Goal: Task Accomplishment & Management: Manage account settings

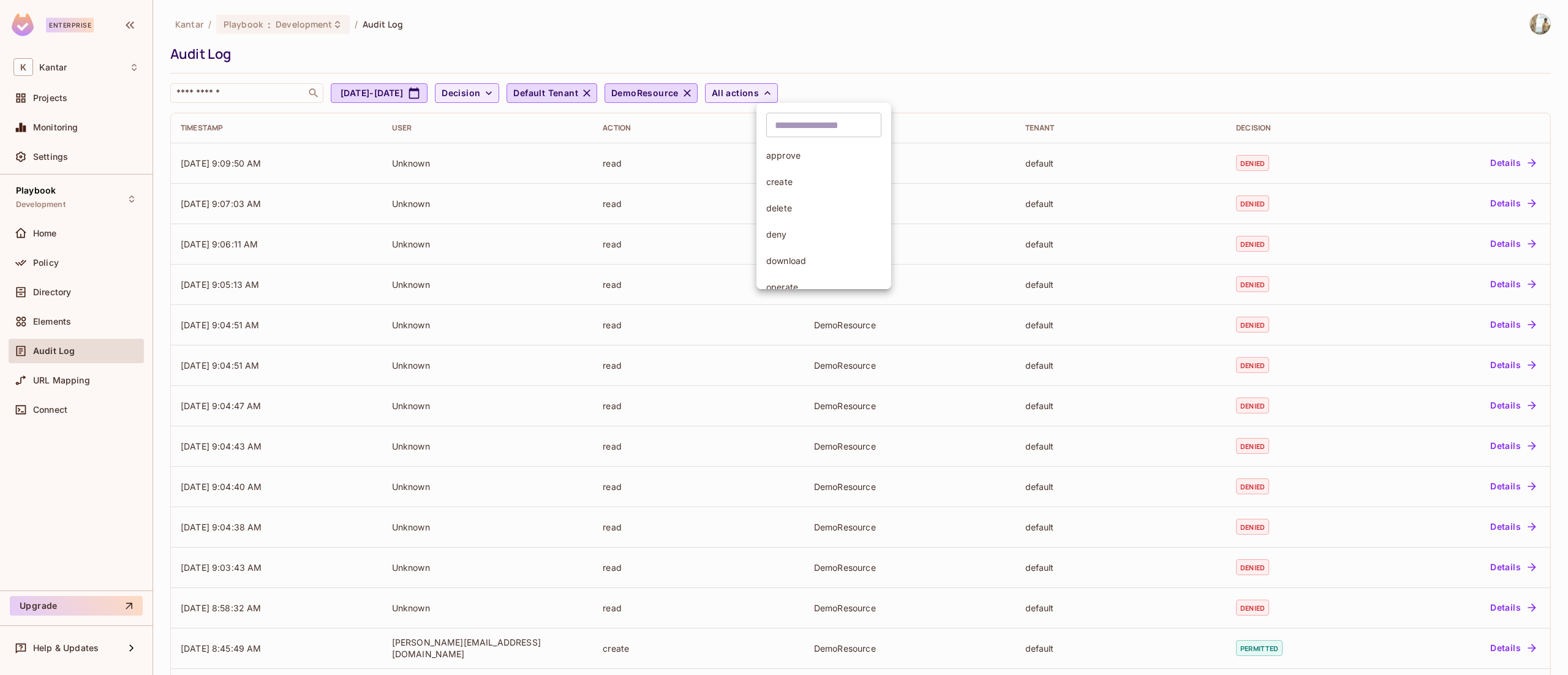
click at [64, 318] on div at bounding box center [784, 337] width 1568 height 675
click at [64, 318] on span "Elements" at bounding box center [52, 321] width 38 height 10
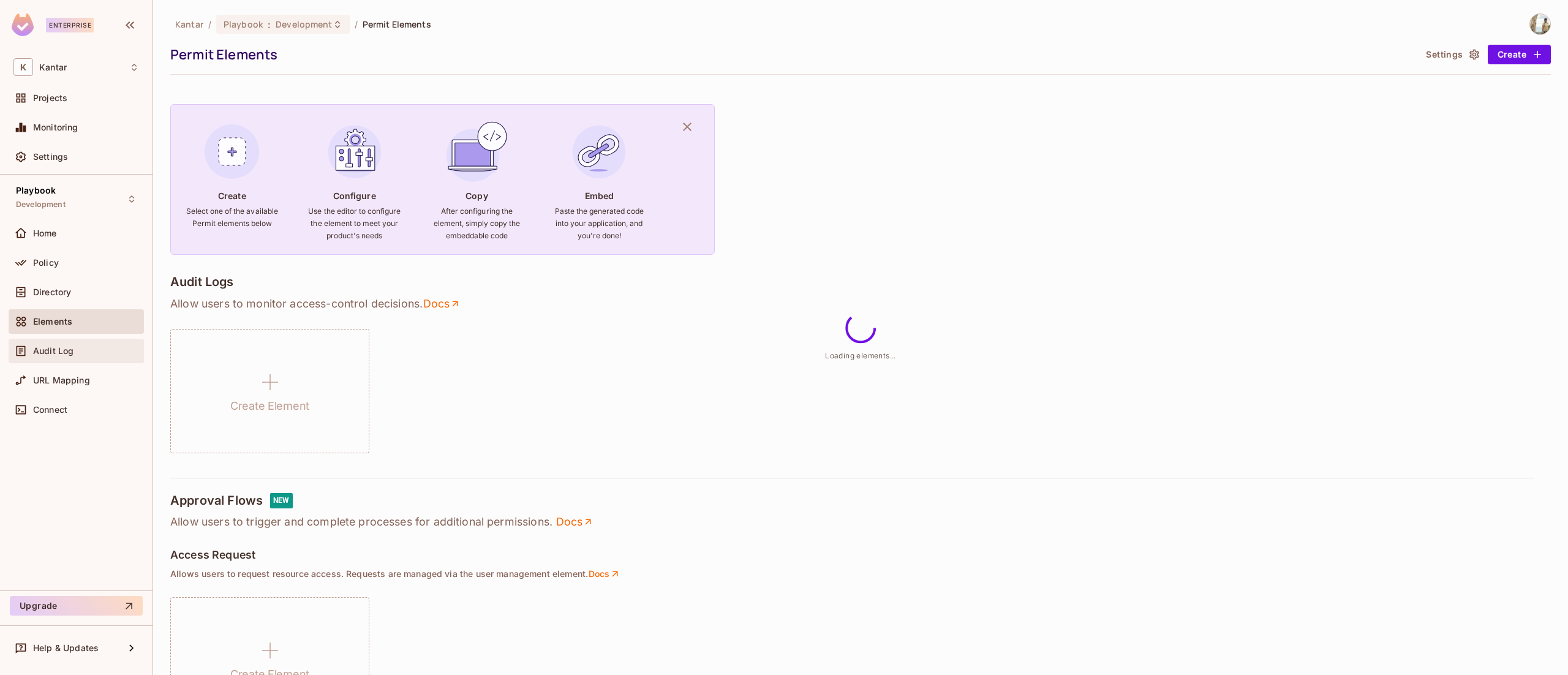
click at [71, 349] on span "Audit Log" at bounding box center [53, 351] width 40 height 10
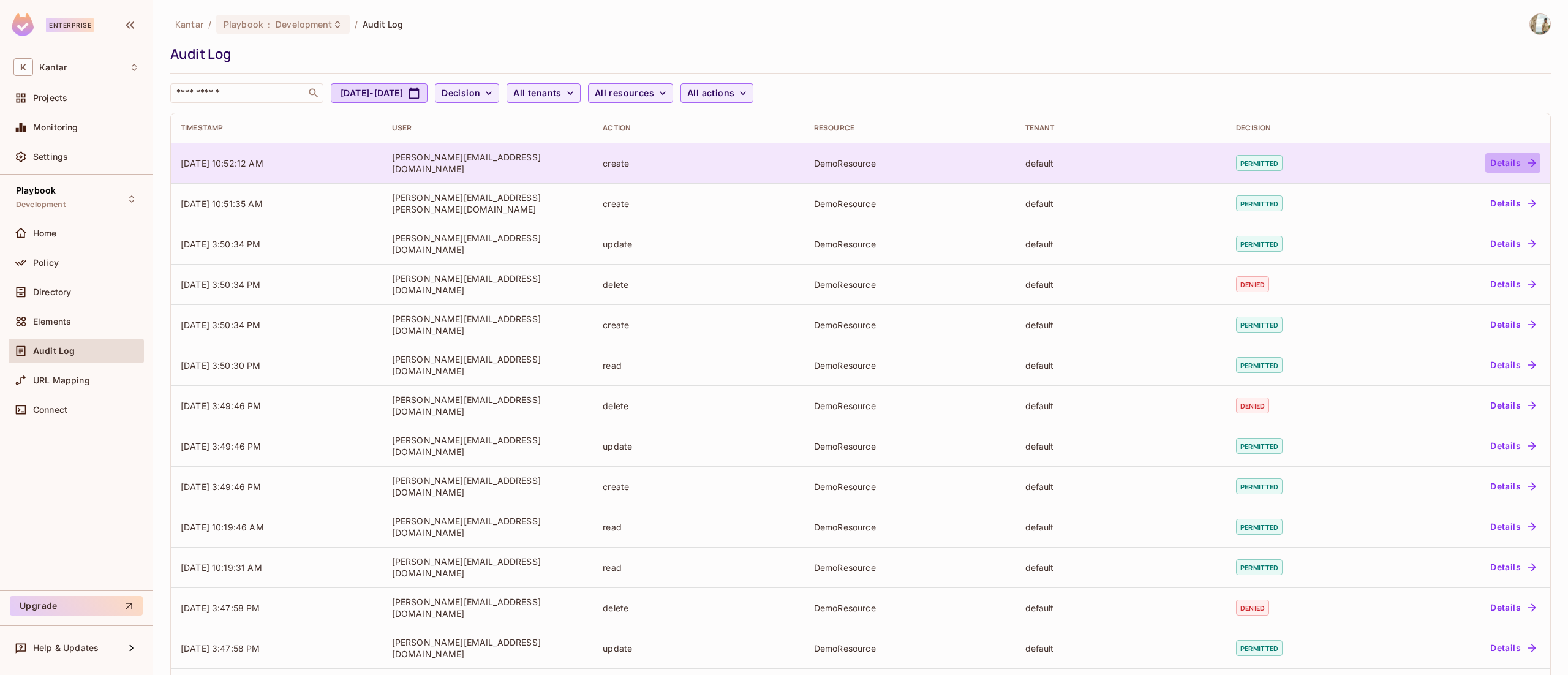
click at [1526, 160] on icon "button" at bounding box center [1532, 162] width 12 height 12
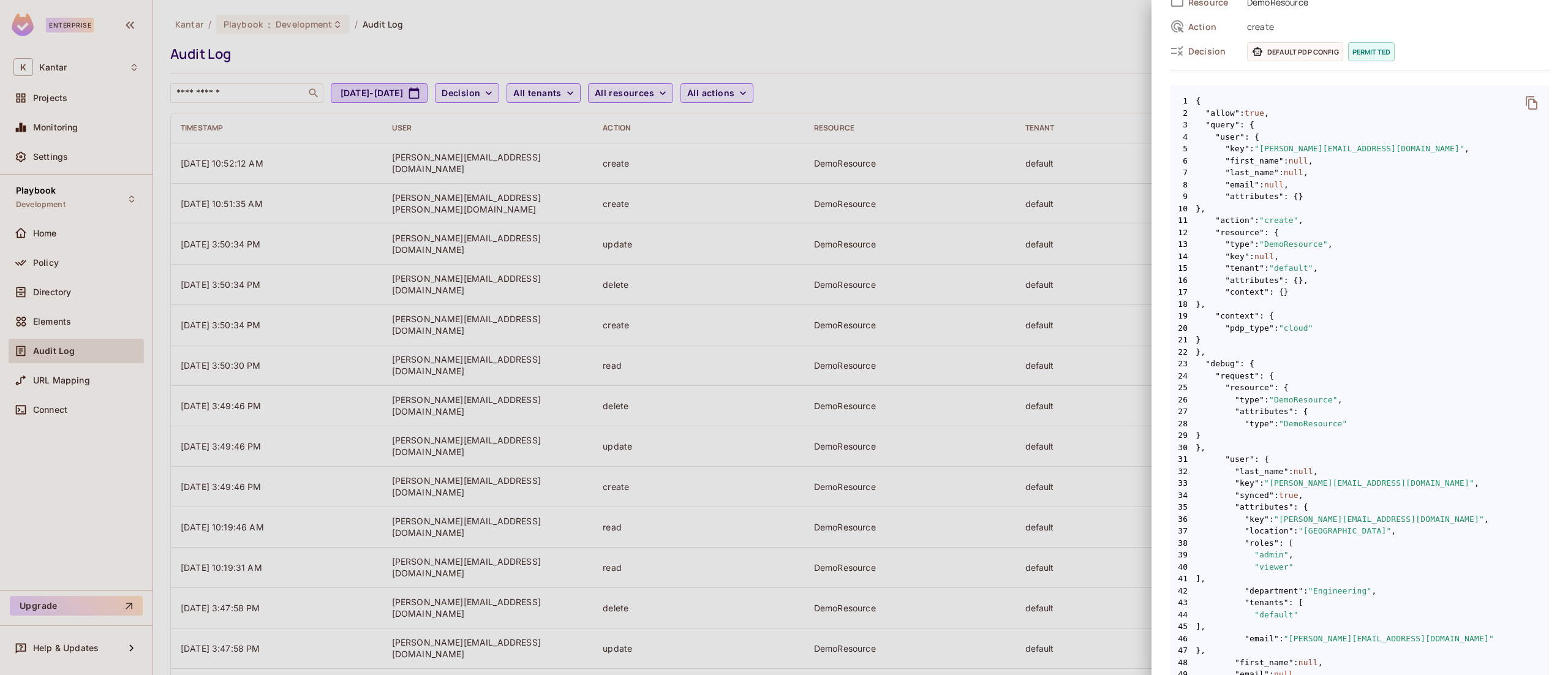
scroll to position [387, 0]
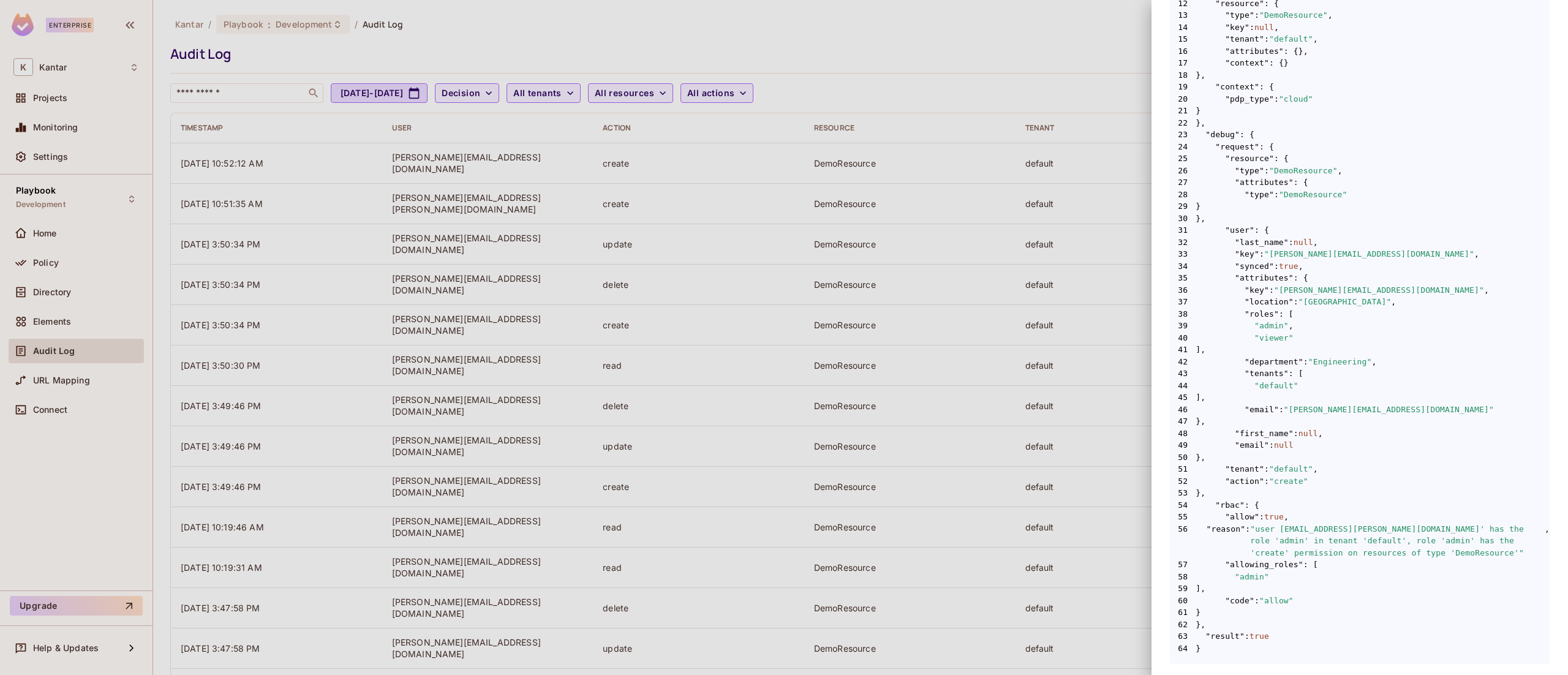
click at [1059, 36] on div at bounding box center [784, 337] width 1568 height 675
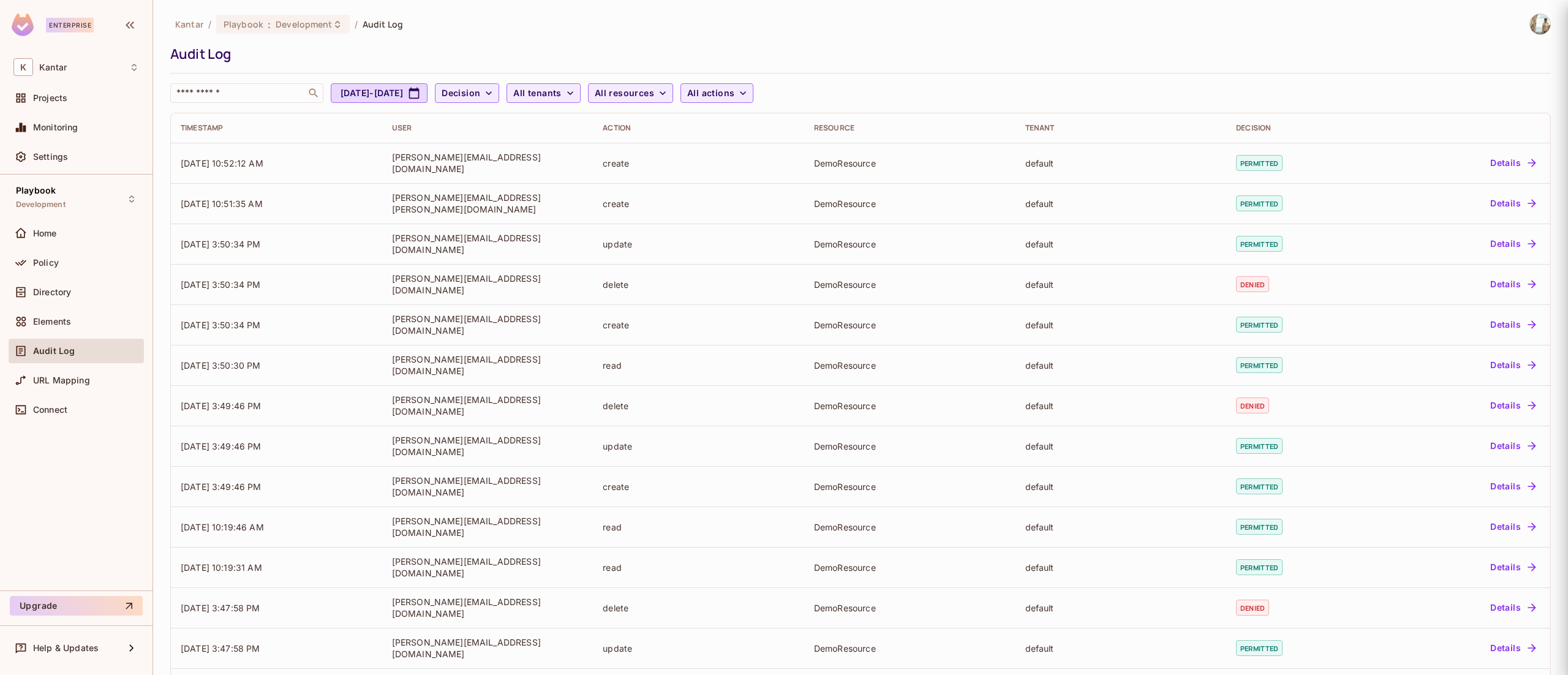
scroll to position [0, 0]
click at [1059, 36] on div "Kantar / Playbook : Development / Audit Log Audit Log ​ [DATE] - [DATE] Decisio…" at bounding box center [860, 58] width 1381 height 90
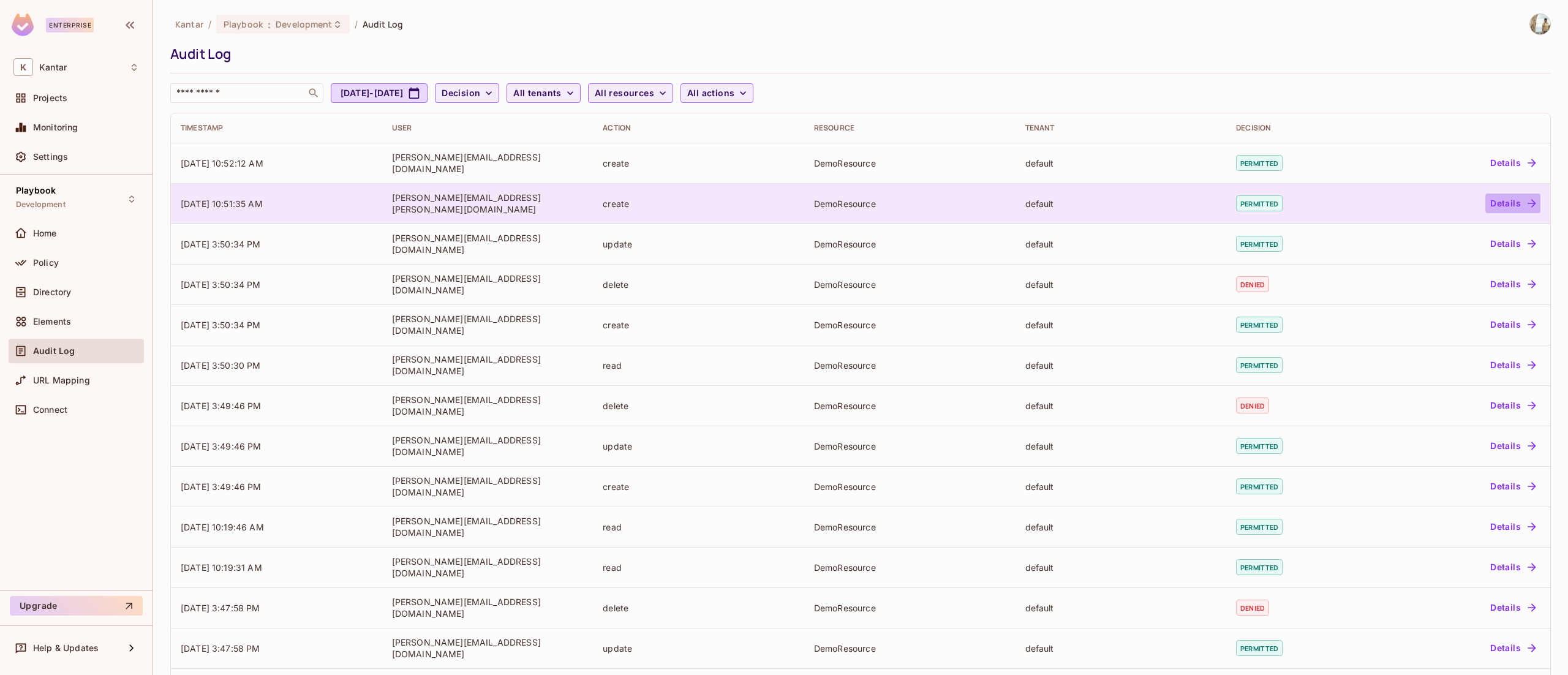
click at [1528, 205] on icon "button" at bounding box center [1532, 203] width 8 height 8
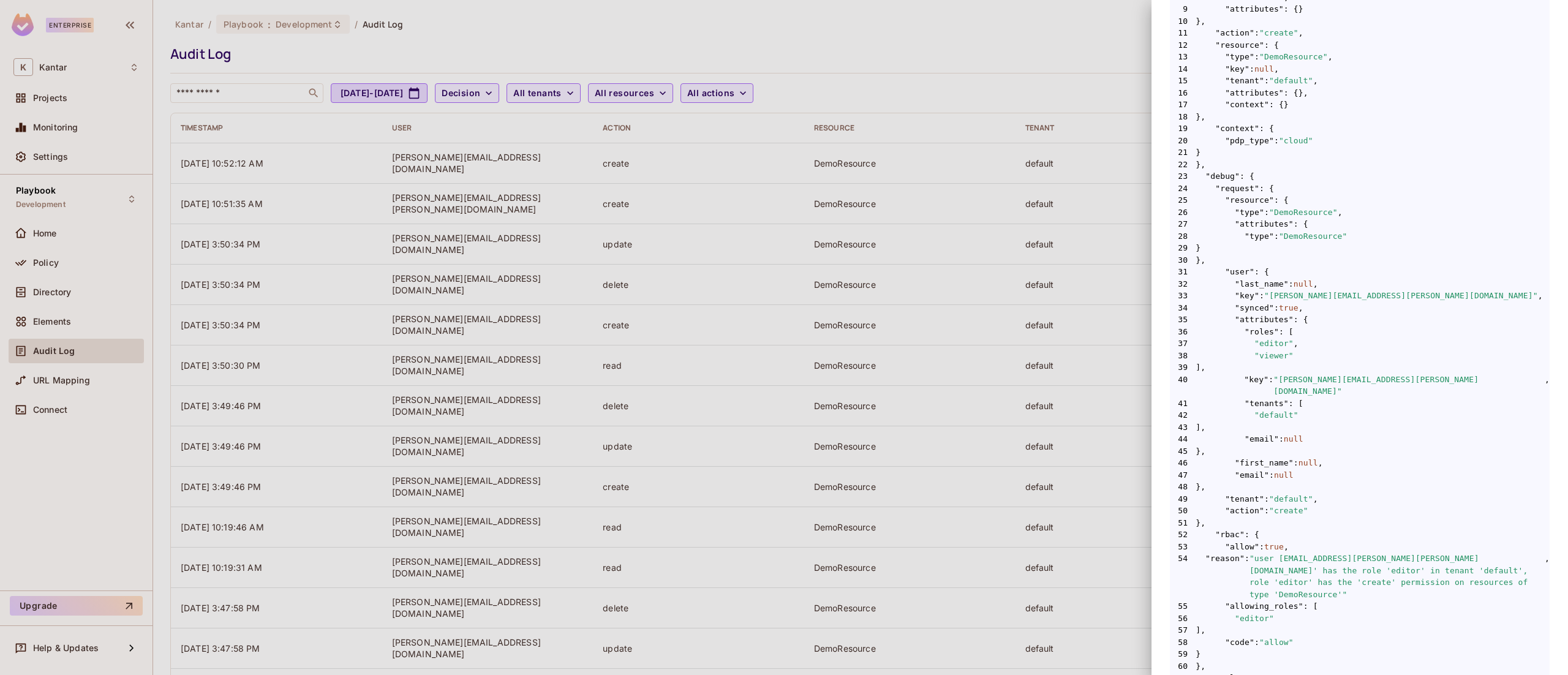
scroll to position [363, 0]
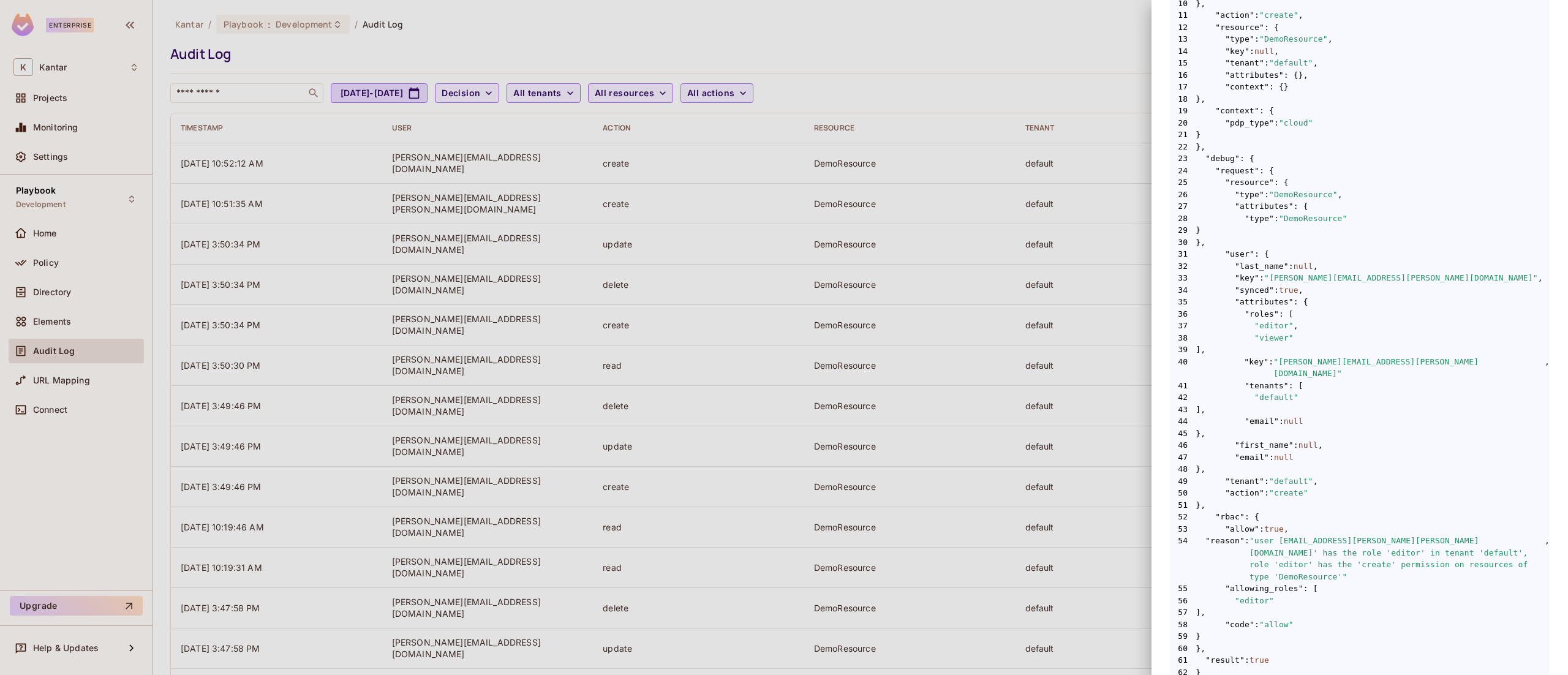
click at [941, 42] on div at bounding box center [784, 337] width 1568 height 675
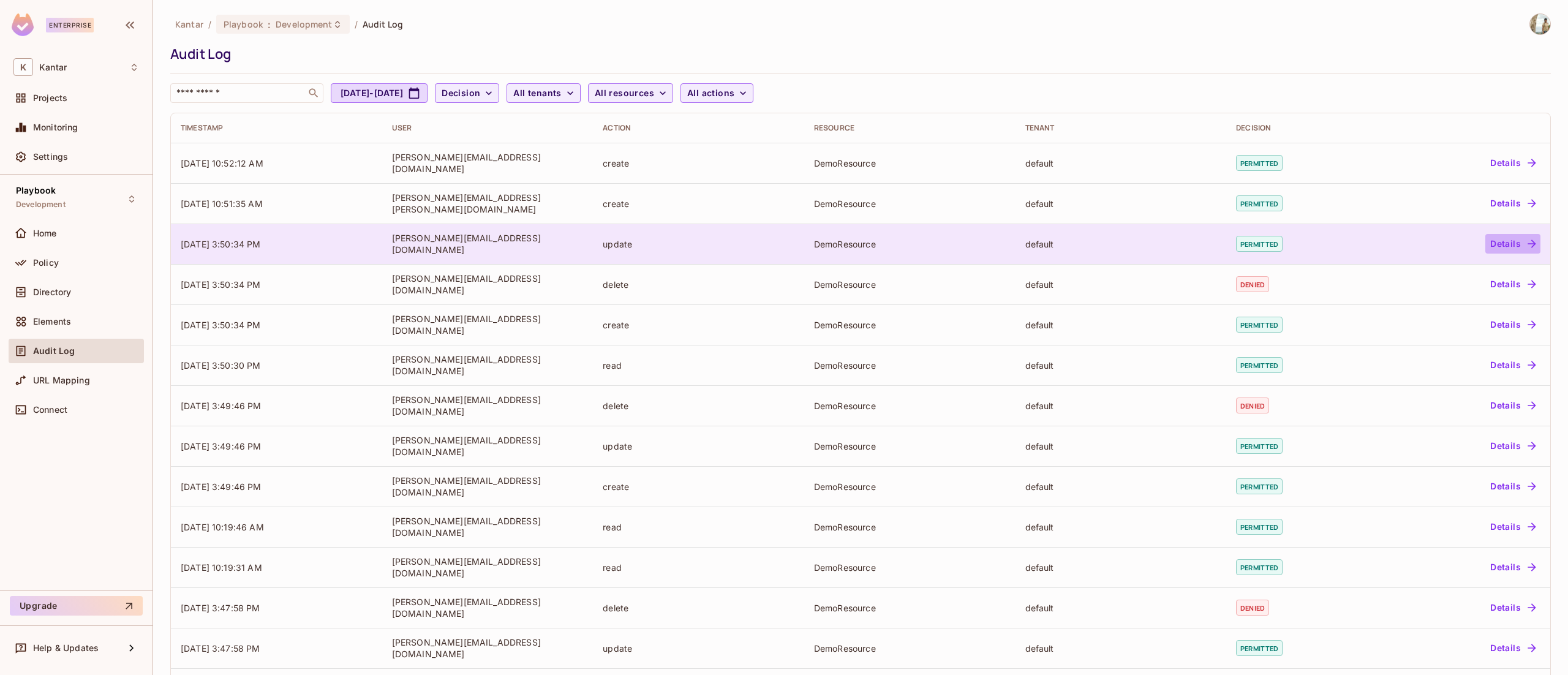
click at [1520, 247] on button "Details" at bounding box center [1513, 244] width 55 height 19
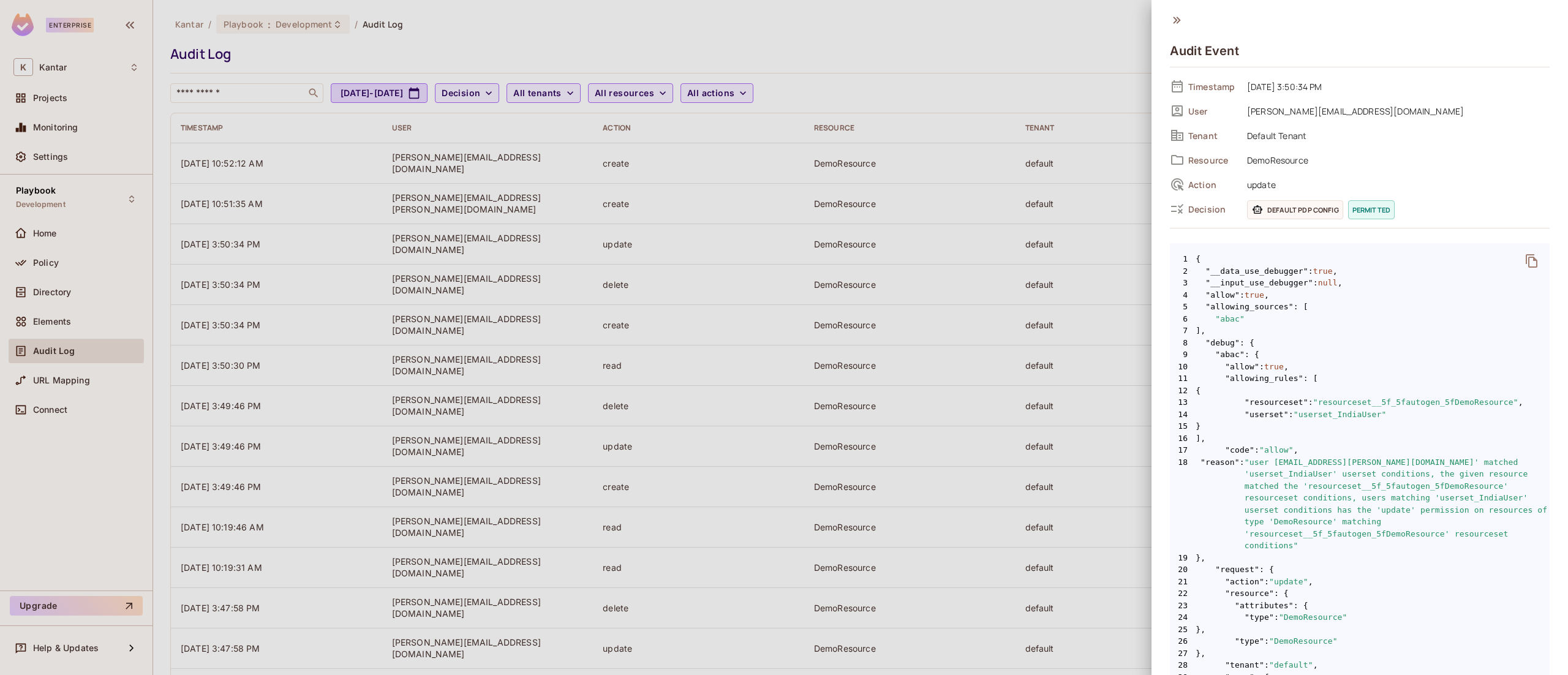
click at [960, 56] on div at bounding box center [784, 337] width 1568 height 675
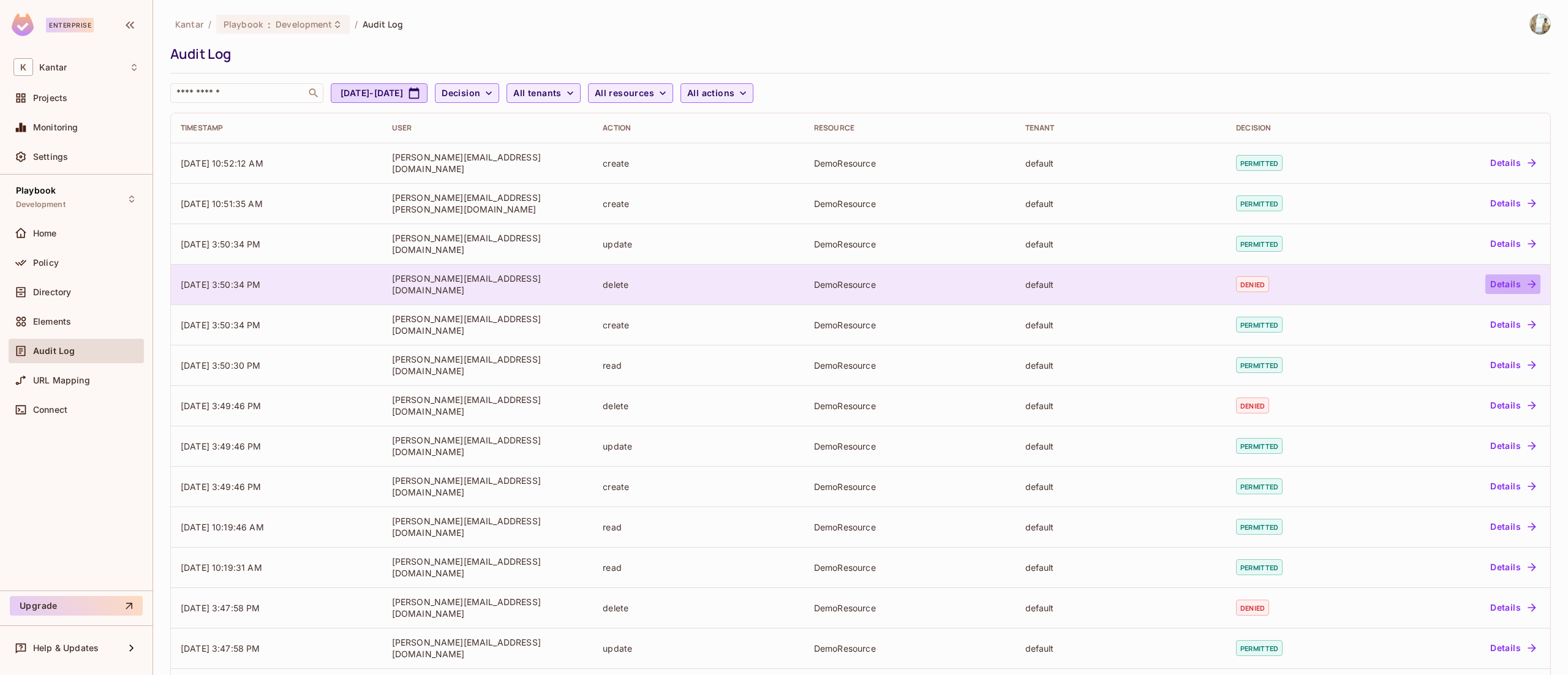
click at [1526, 287] on icon "button" at bounding box center [1532, 284] width 12 height 12
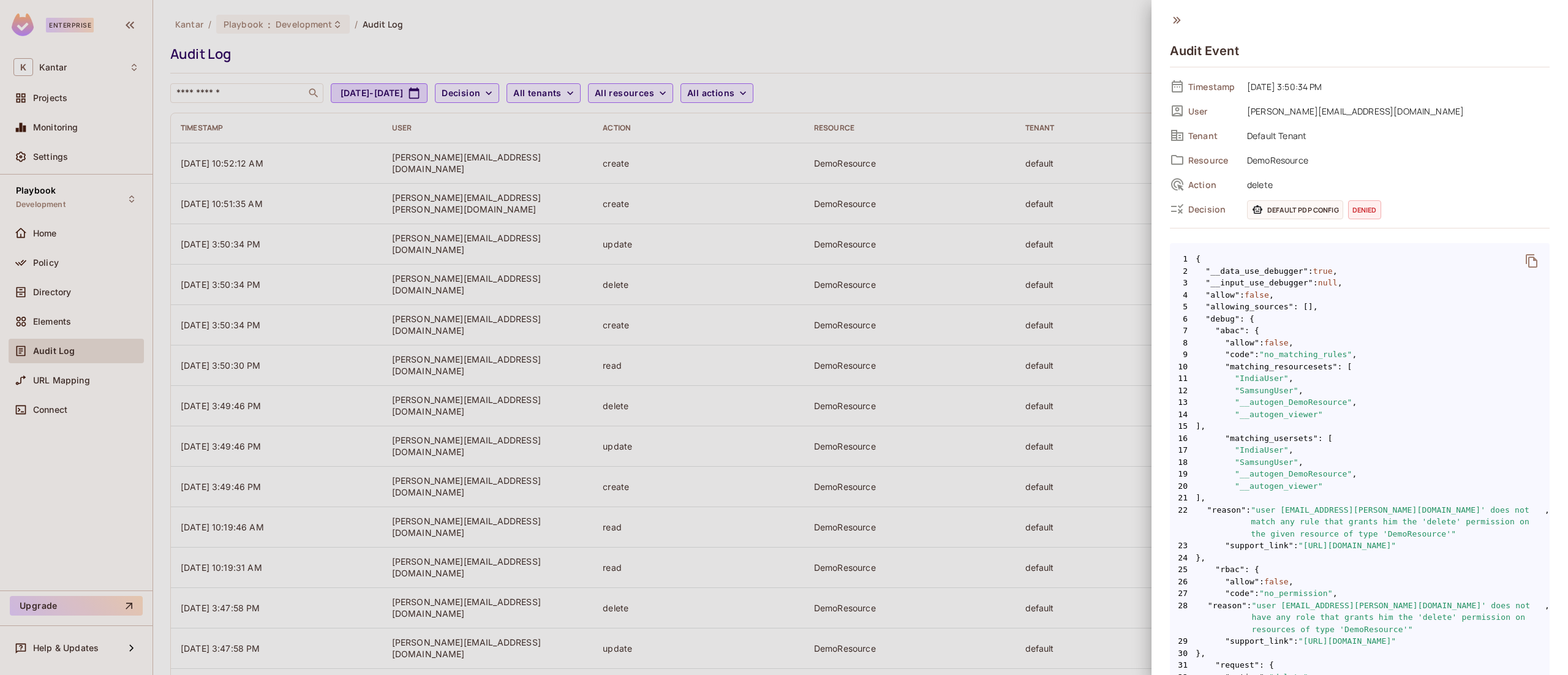
scroll to position [387, 0]
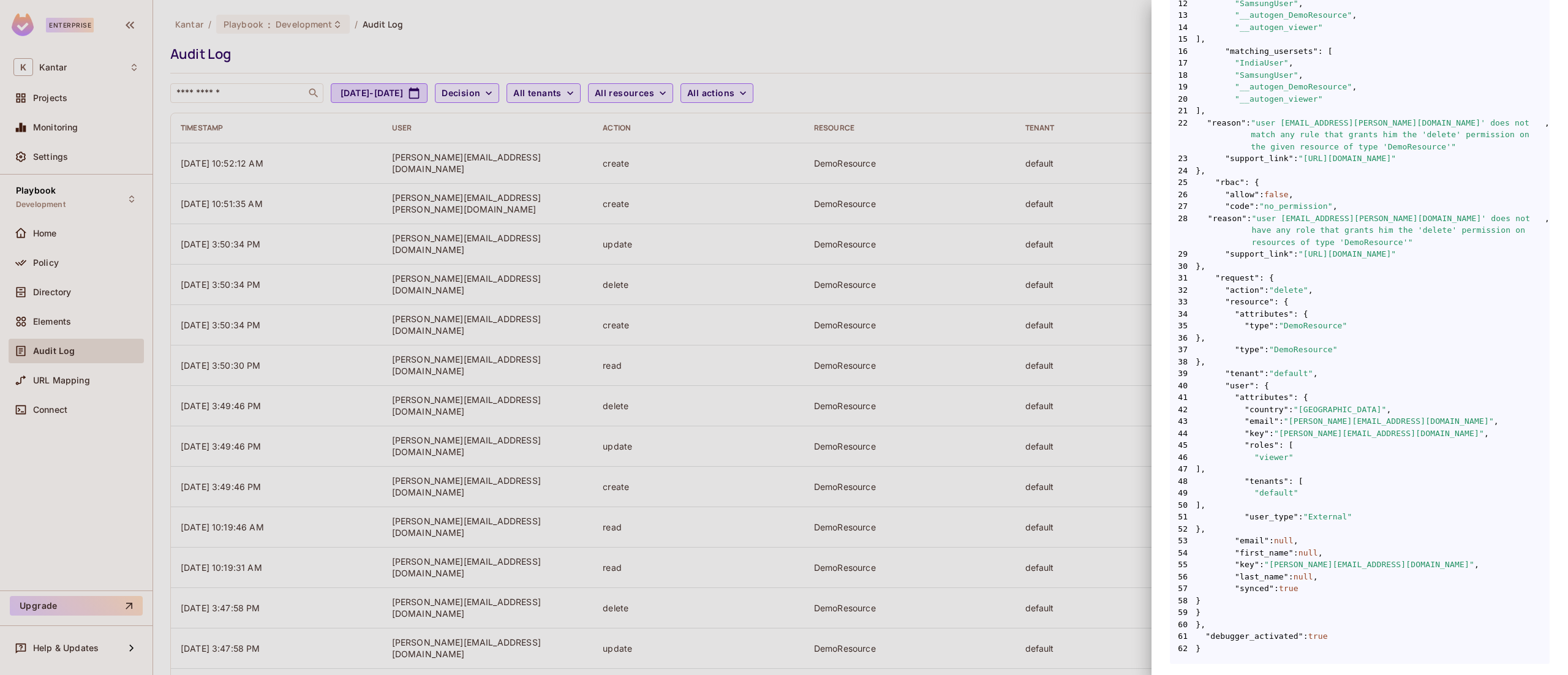
click at [917, 14] on div at bounding box center [784, 337] width 1568 height 675
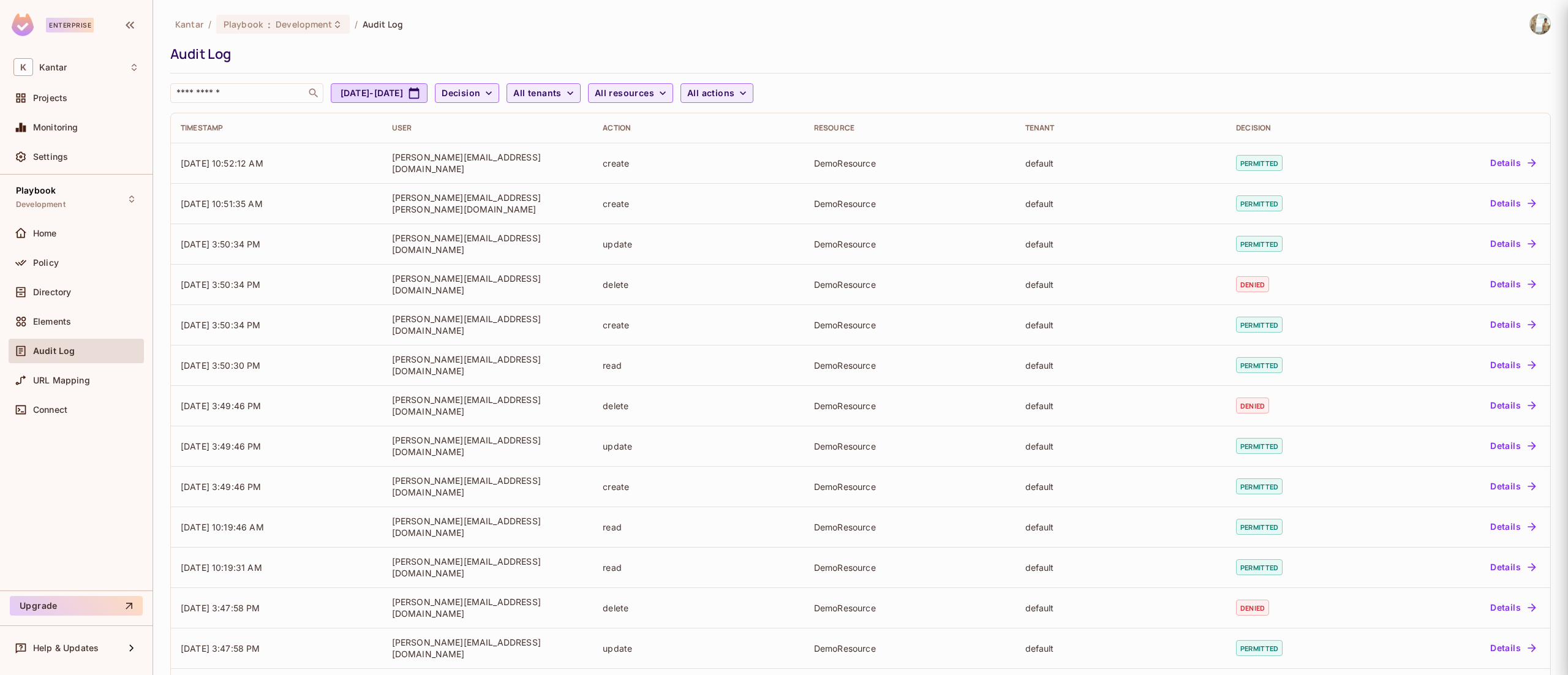
scroll to position [0, 0]
click at [54, 254] on div "Policy" at bounding box center [76, 263] width 135 height 25
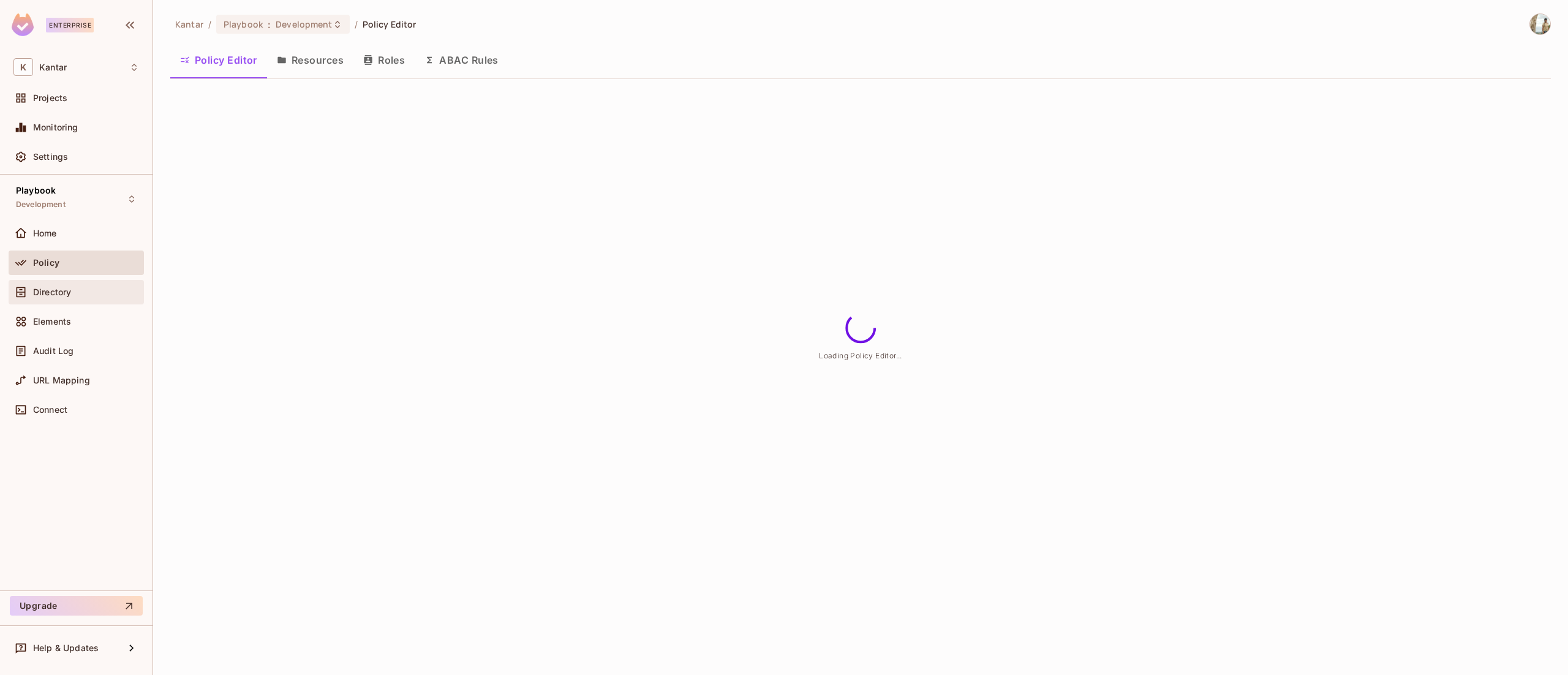
click at [64, 293] on span "Directory" at bounding box center [52, 292] width 38 height 10
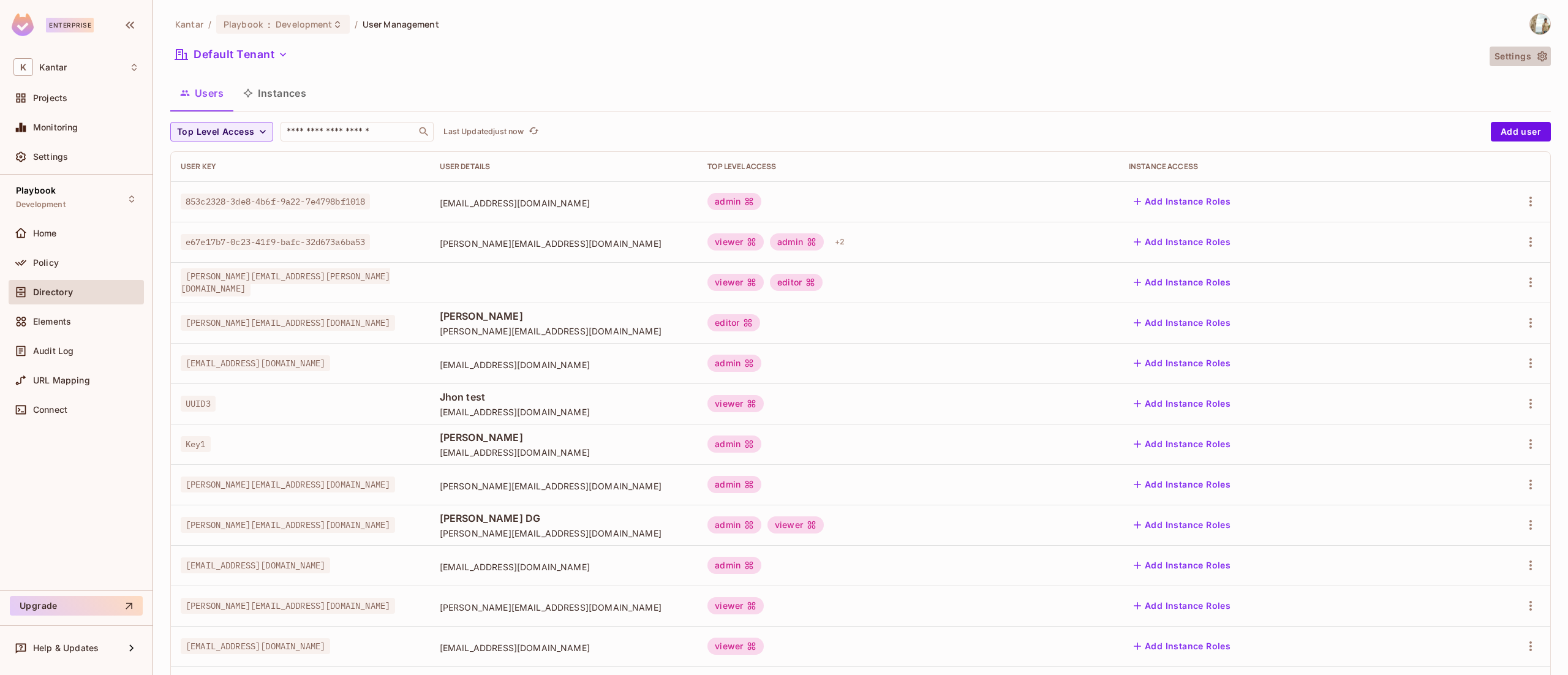
click at [1536, 53] on icon "button" at bounding box center [1542, 56] width 12 height 12
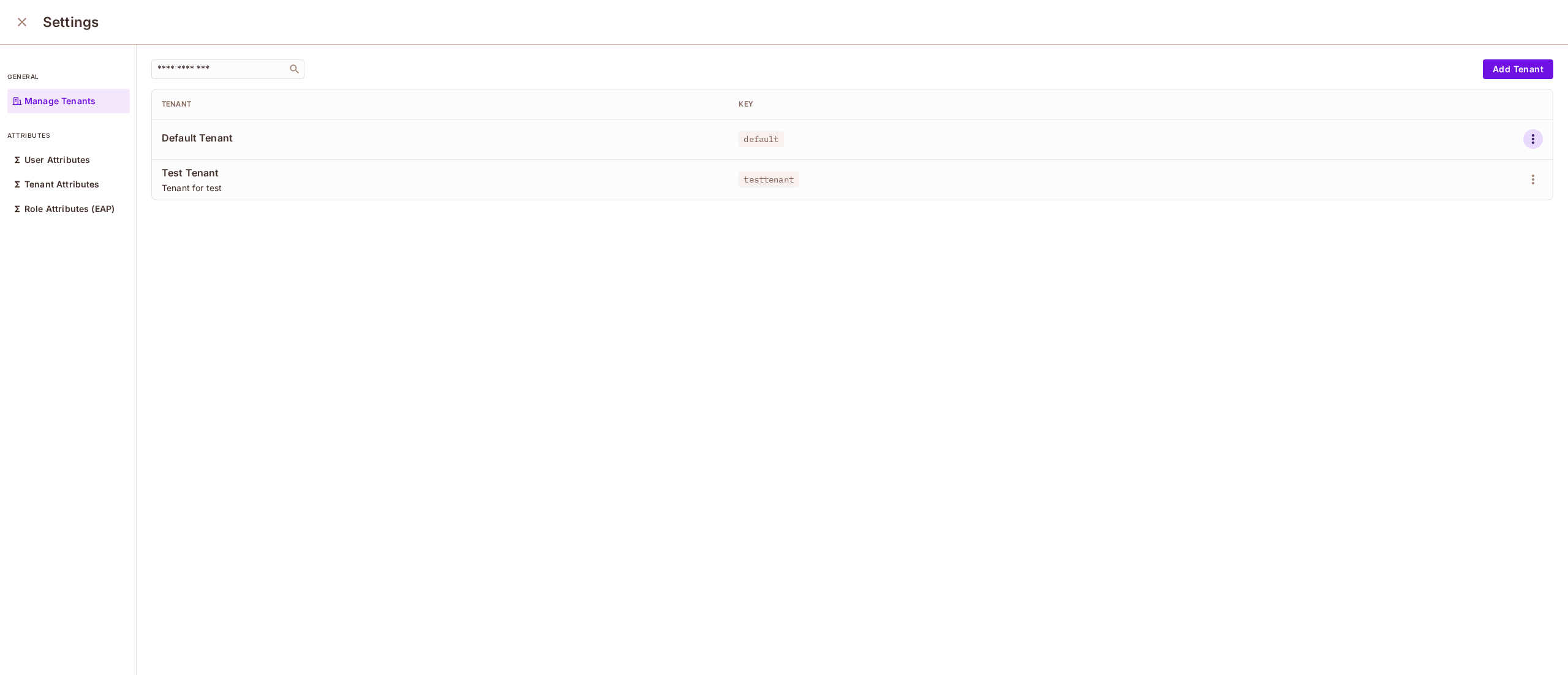
click at [1532, 140] on icon "button" at bounding box center [1534, 138] width 3 height 10
click at [1448, 164] on li "Edit" at bounding box center [1442, 168] width 109 height 27
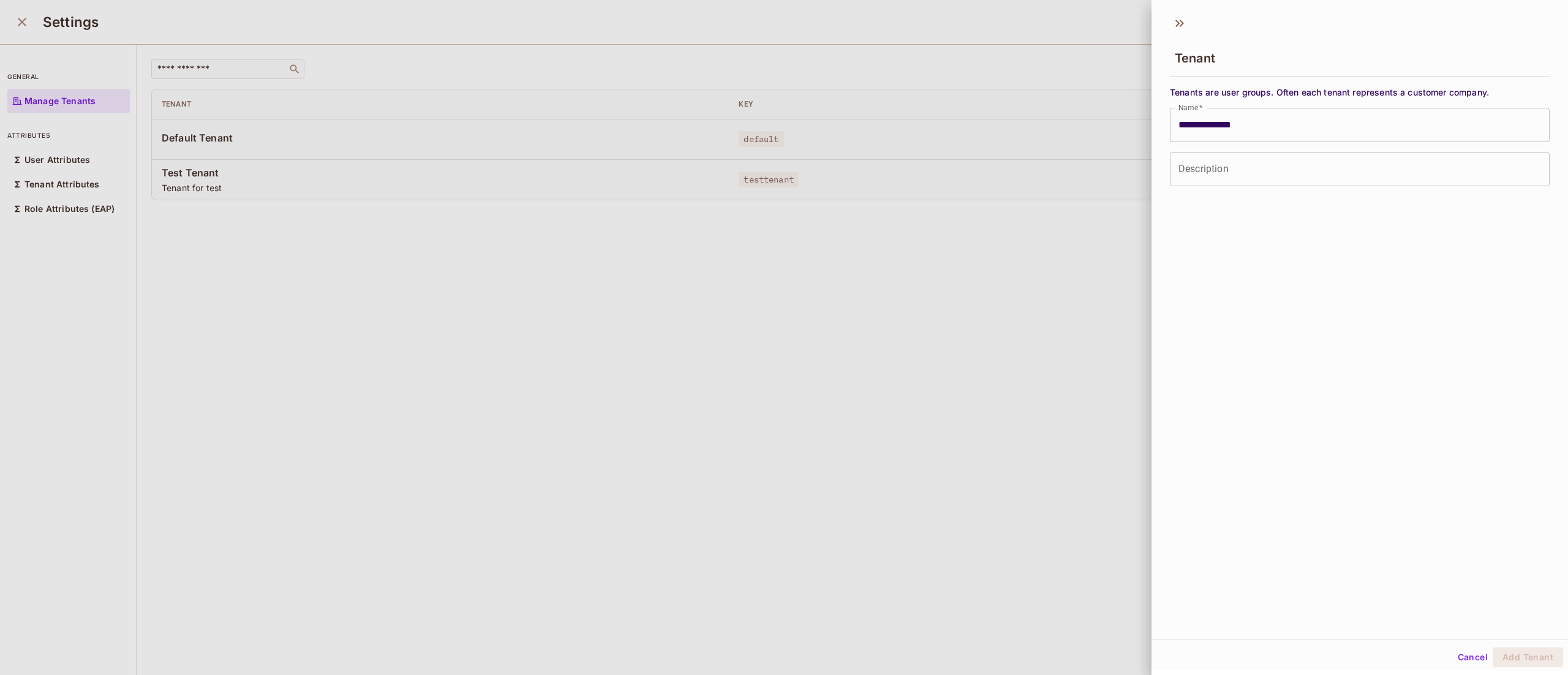
click at [1020, 369] on div at bounding box center [784, 337] width 1568 height 675
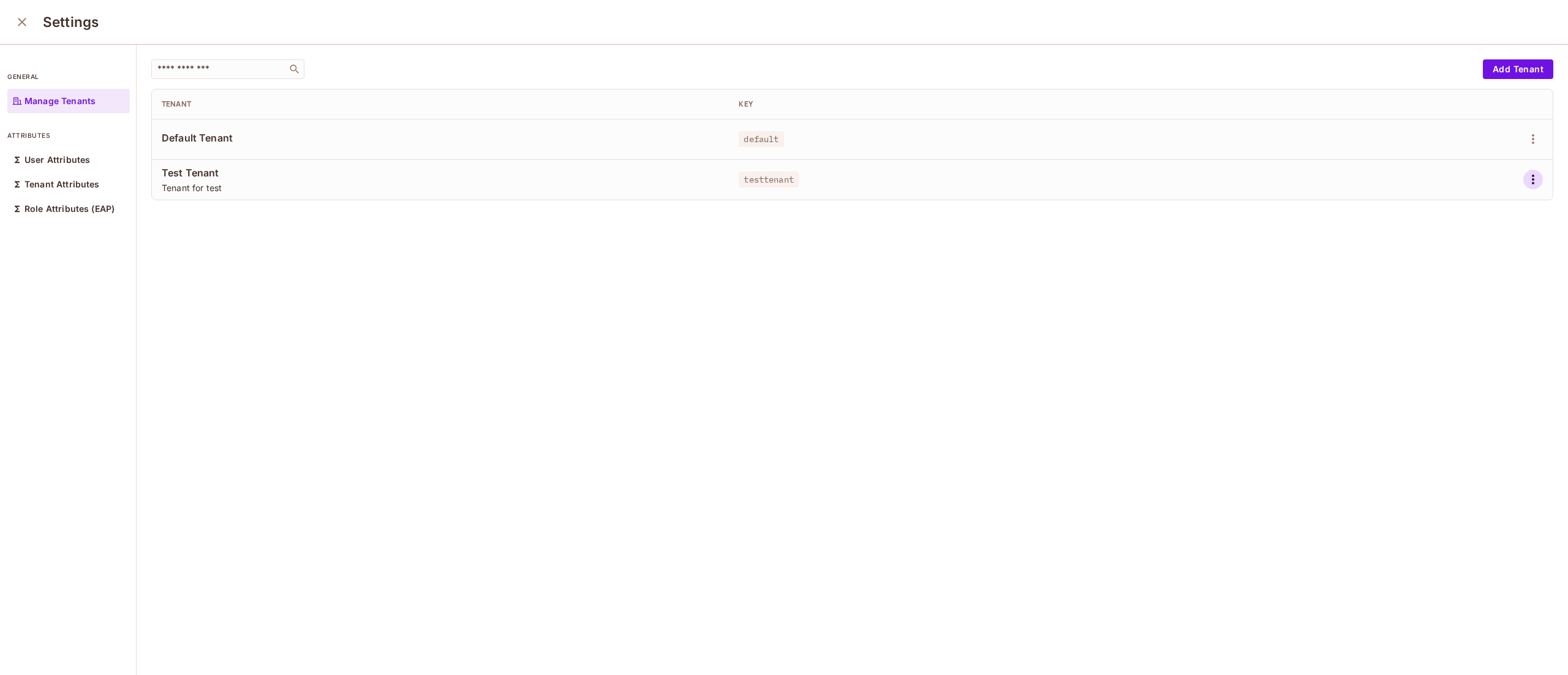
click at [1526, 178] on icon "button" at bounding box center [1533, 179] width 15 height 15
click at [775, 408] on div at bounding box center [784, 337] width 1568 height 675
click at [70, 164] on p "User Attributes" at bounding box center [57, 159] width 66 height 10
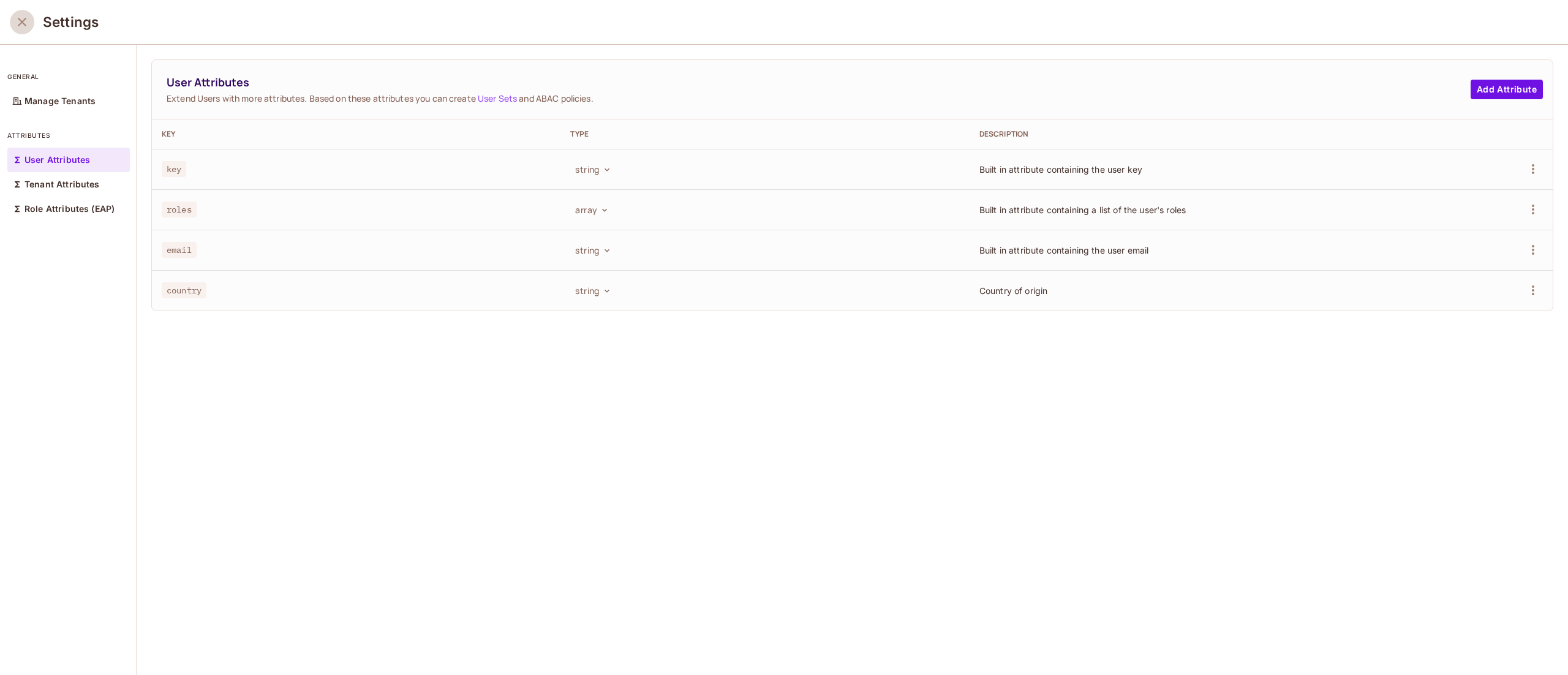
click at [20, 21] on icon "close" at bounding box center [21, 21] width 8 height 8
